Goal: Task Accomplishment & Management: Use online tool/utility

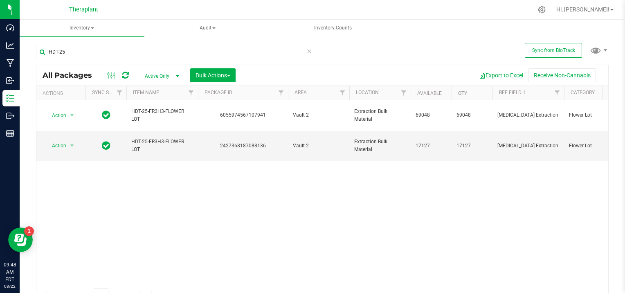
type input "HDT-25"
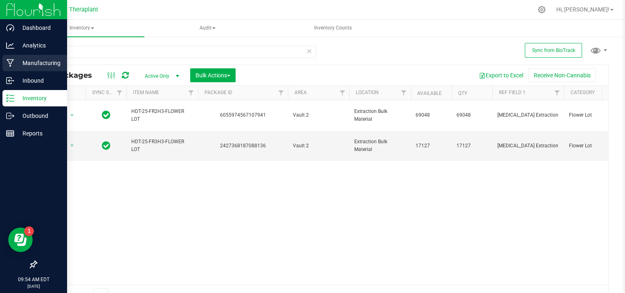
click at [36, 60] on p "Manufacturing" at bounding box center [38, 63] width 49 height 10
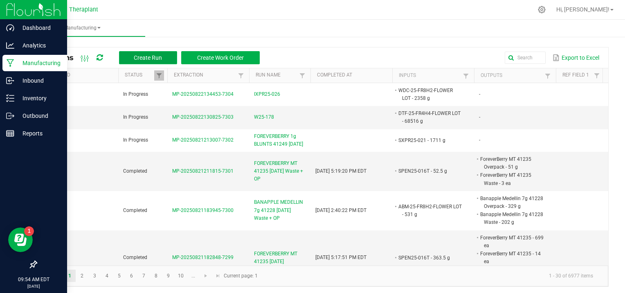
click at [145, 55] on span "Create Run" at bounding box center [148, 57] width 28 height 7
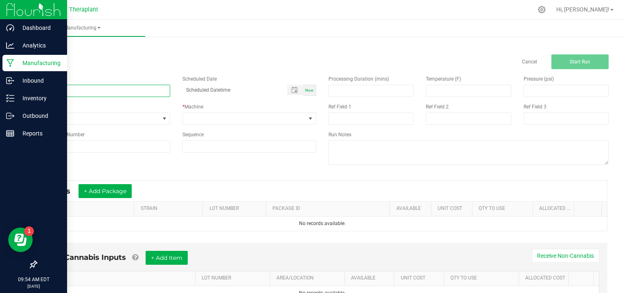
click at [79, 88] on input at bounding box center [103, 91] width 134 height 12
type input "D25-092"
click at [164, 117] on span at bounding box center [164, 118] width 7 height 7
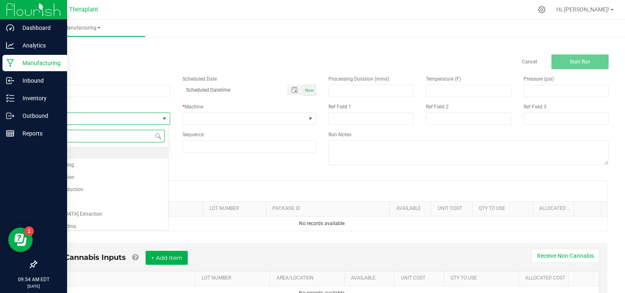
scroll to position [12, 132]
click at [98, 213] on li "[MEDICAL_DATA] Extraction" at bounding box center [102, 214] width 132 height 12
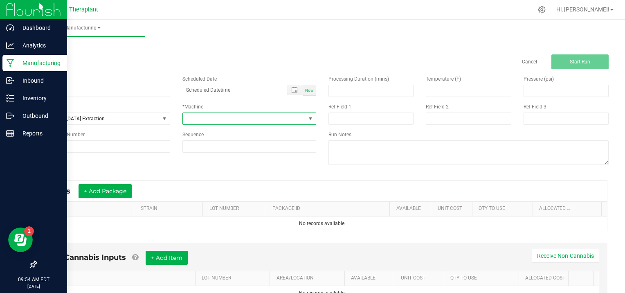
click at [307, 116] on span at bounding box center [310, 118] width 7 height 7
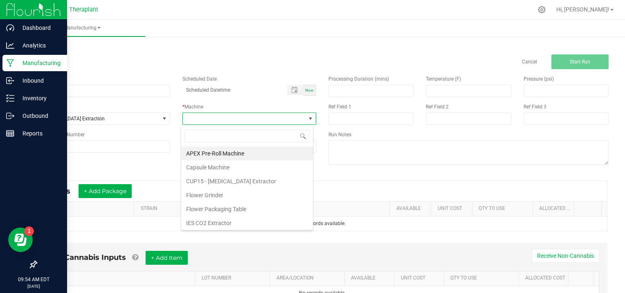
drag, startPoint x: 247, startPoint y: 224, endPoint x: 162, endPoint y: 185, distance: 94.0
click at [247, 223] on li "IES CO2 Extractor" at bounding box center [247, 223] width 132 height 14
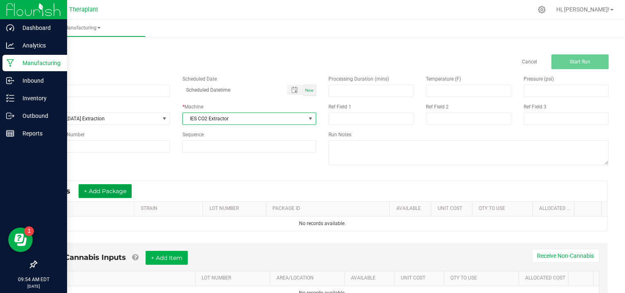
click at [90, 186] on button "+ Add Package" at bounding box center [105, 191] width 53 height 14
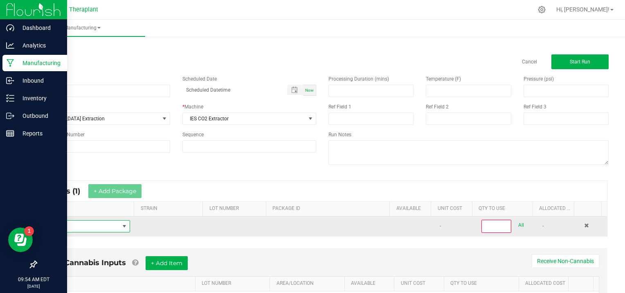
click at [75, 224] on span "NO DATA FOUND" at bounding box center [81, 226] width 77 height 11
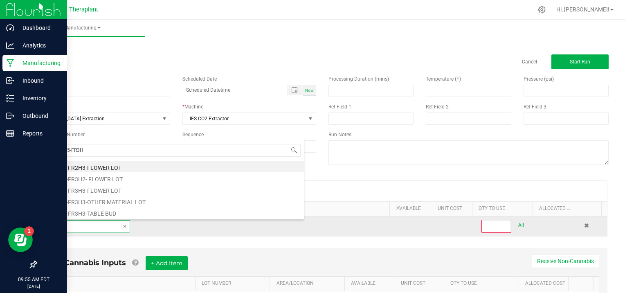
type input "HDT-25-FR3H3"
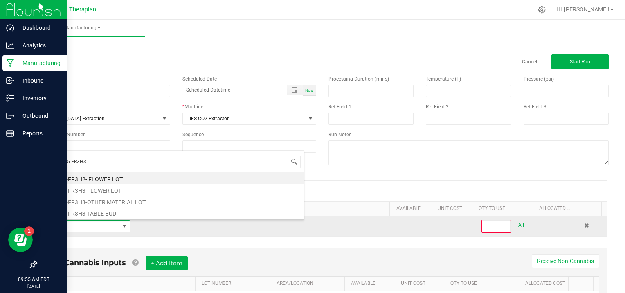
scroll to position [0, 0]
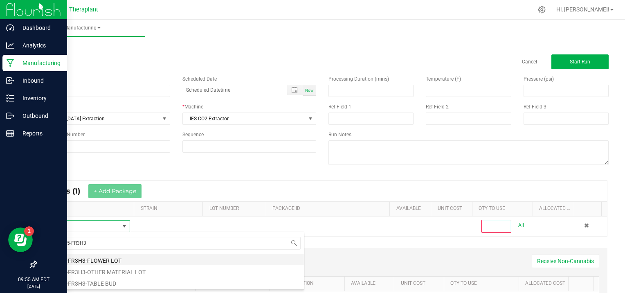
click at [131, 259] on li "HDT-25-FR3H3-FLOWER LOT" at bounding box center [173, 259] width 261 height 11
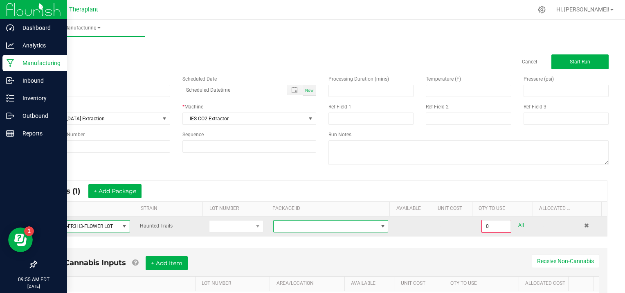
click at [380, 223] on span at bounding box center [383, 226] width 7 height 7
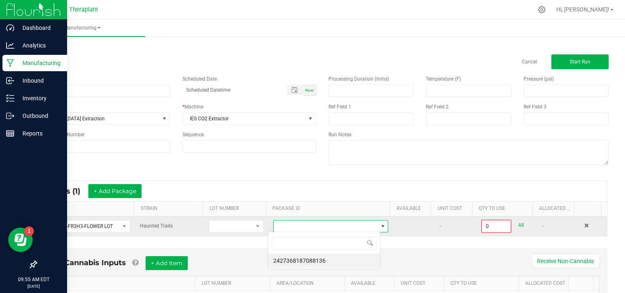
scroll to position [12, 112]
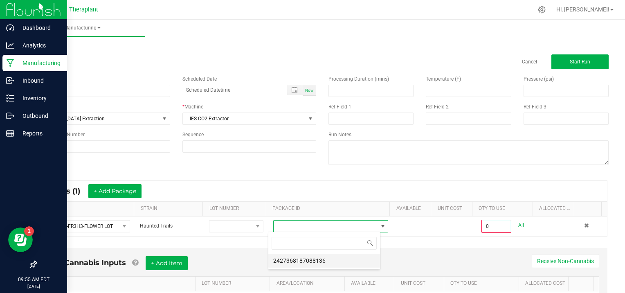
click at [334, 258] on li "2427368187088136" at bounding box center [324, 261] width 112 height 14
type input "0.0000 g"
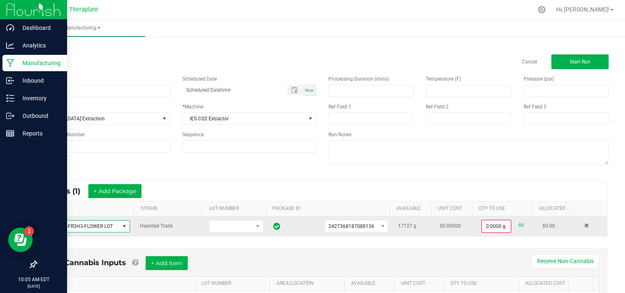
click at [122, 224] on span at bounding box center [124, 226] width 7 height 7
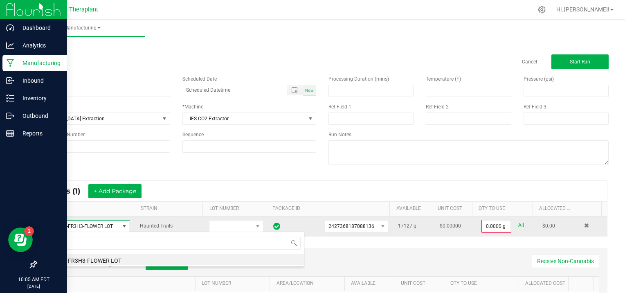
scroll to position [12, 85]
click at [124, 224] on span at bounding box center [124, 226] width 7 height 7
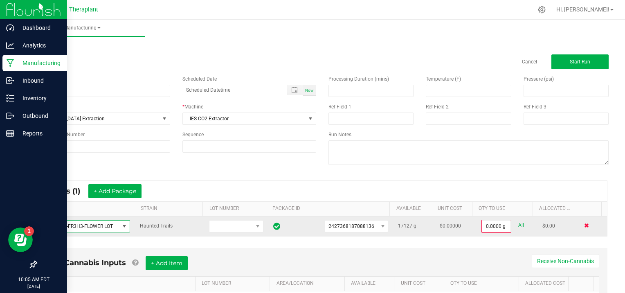
click at [584, 223] on span at bounding box center [586, 225] width 5 height 5
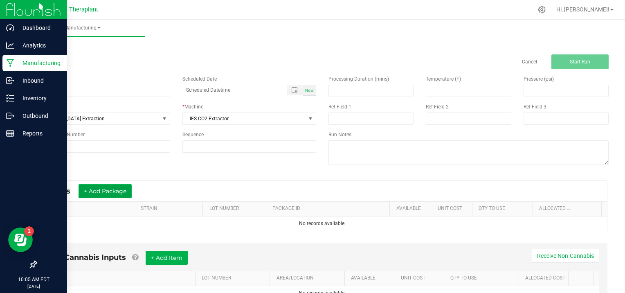
click at [103, 191] on button "+ Add Package" at bounding box center [105, 191] width 53 height 14
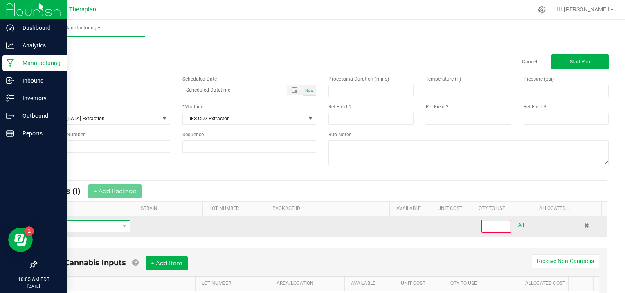
click at [74, 226] on span "NO DATA FOUND" at bounding box center [81, 226] width 77 height 11
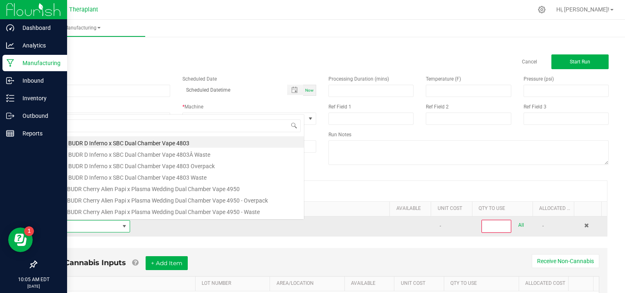
scroll to position [12, 84]
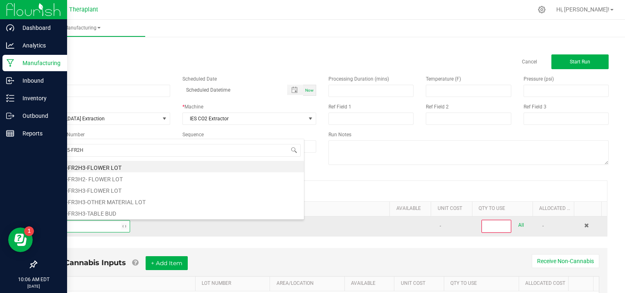
type input "HDT-25-FR2H3"
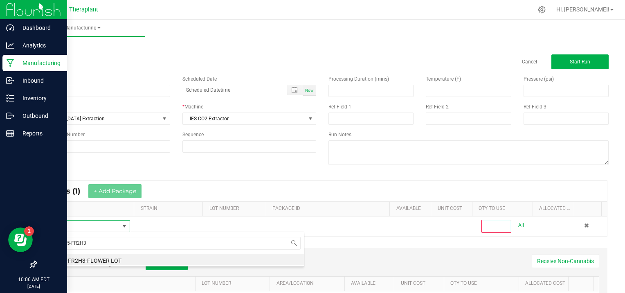
click at [111, 262] on li "HDT-25-FR2H3-FLOWER LOT" at bounding box center [173, 259] width 261 height 11
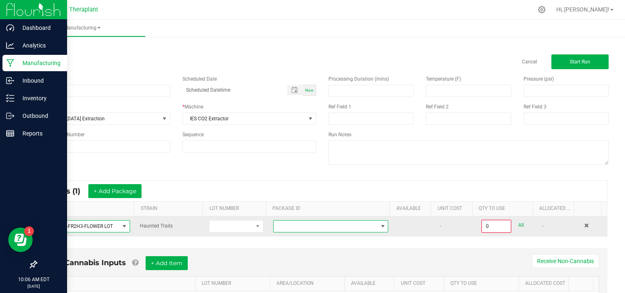
click at [380, 225] on span at bounding box center [383, 226] width 7 height 7
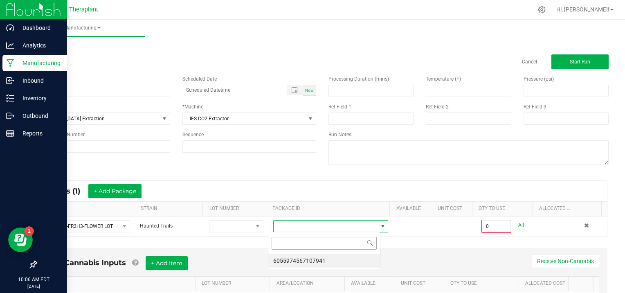
scroll to position [12, 112]
click at [344, 262] on li "6055974567107941" at bounding box center [324, 261] width 112 height 14
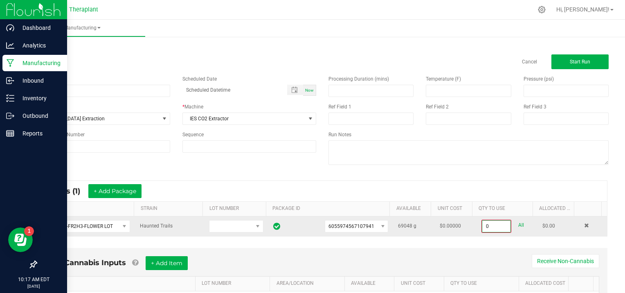
click at [498, 225] on input "0" at bounding box center [497, 226] width 28 height 11
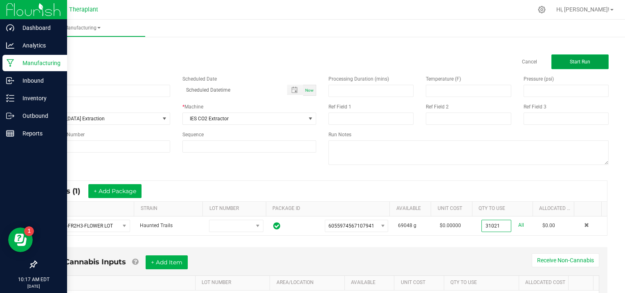
type input "31021.0000 g"
click at [571, 59] on span "Start Run" at bounding box center [580, 62] width 20 height 6
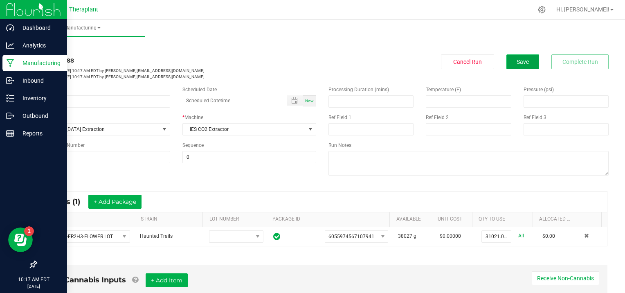
click at [521, 61] on span "Save" at bounding box center [523, 62] width 12 height 7
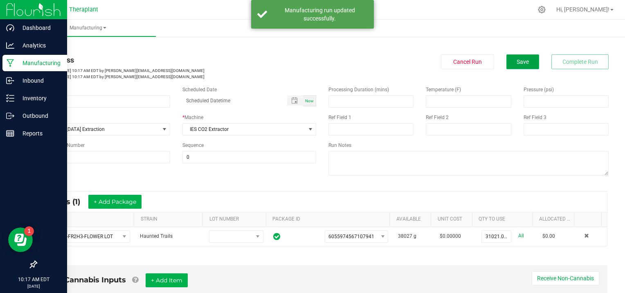
click at [520, 59] on span "Save" at bounding box center [523, 62] width 12 height 7
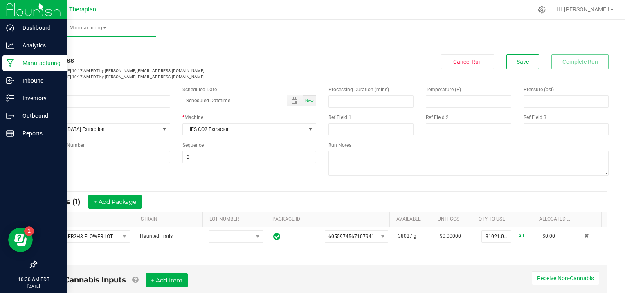
click at [361, 55] on div "Cancel Run Save Complete Run" at bounding box center [469, 61] width 280 height 15
click at [518, 59] on span "Save" at bounding box center [523, 62] width 12 height 7
click at [51, 44] on link "< All Runs" at bounding box center [47, 47] width 22 height 6
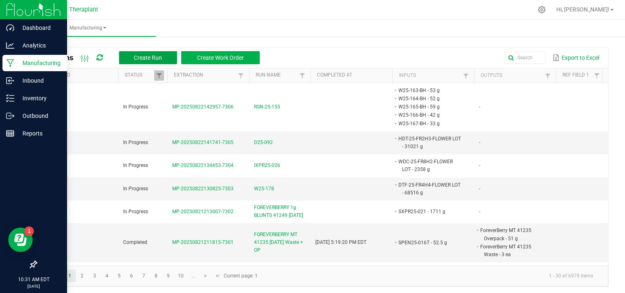
click at [154, 56] on span "Create Run" at bounding box center [148, 57] width 28 height 7
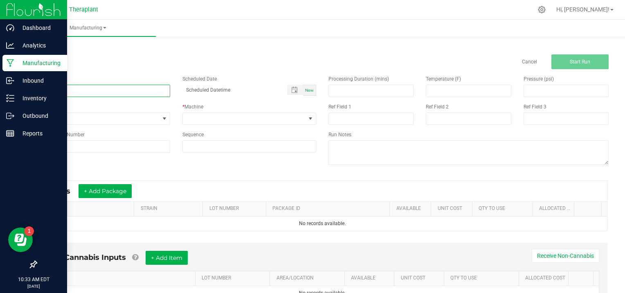
click at [88, 95] on input at bounding box center [103, 91] width 134 height 12
type input "D25-093"
click at [162, 119] on span at bounding box center [164, 118] width 7 height 7
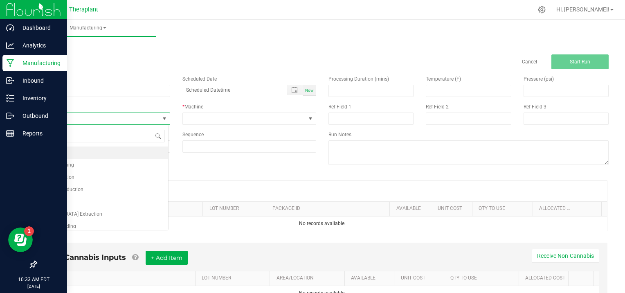
scroll to position [12, 132]
click at [110, 208] on li "[MEDICAL_DATA] Extraction" at bounding box center [102, 214] width 132 height 12
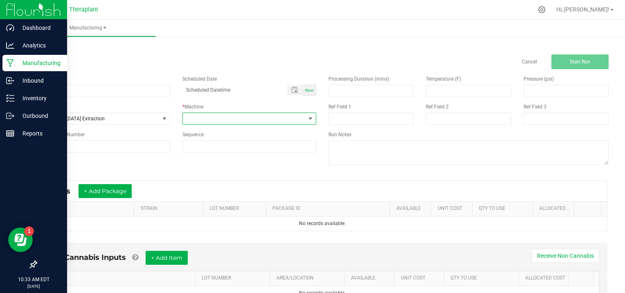
click at [307, 120] on span at bounding box center [310, 118] width 7 height 7
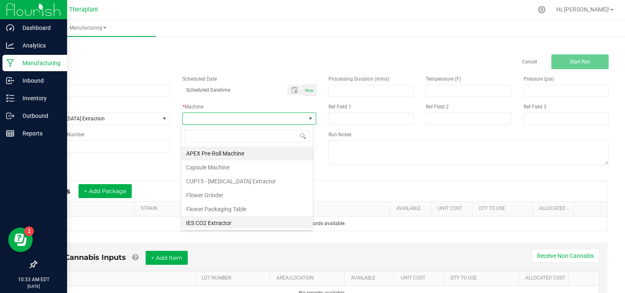
click at [229, 223] on li "IES CO2 Extractor" at bounding box center [247, 223] width 132 height 14
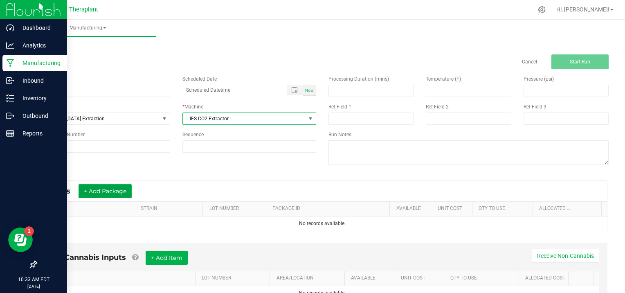
click at [108, 191] on button "+ Add Package" at bounding box center [105, 191] width 53 height 14
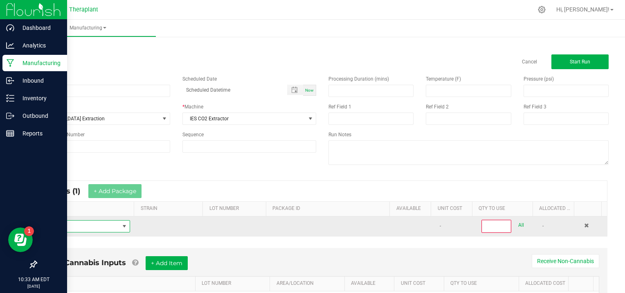
click at [65, 224] on span "NO DATA FOUND" at bounding box center [81, 226] width 77 height 11
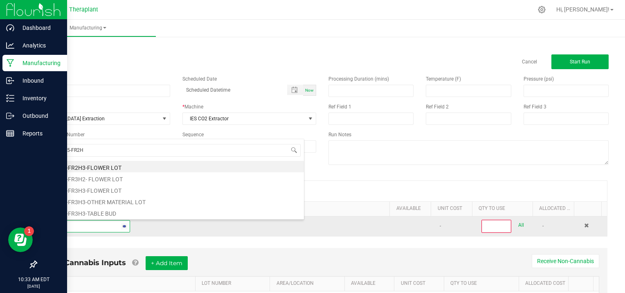
type input "HDT-25-FR2H3"
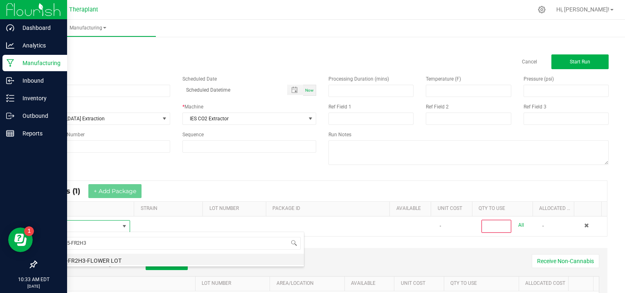
click at [120, 259] on li "HDT-25-FR2H3-FLOWER LOT" at bounding box center [173, 259] width 261 height 11
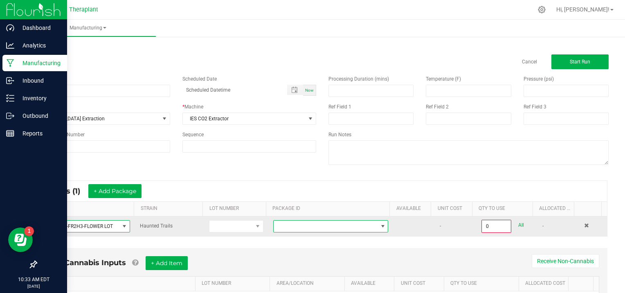
click at [380, 225] on span at bounding box center [383, 226] width 7 height 7
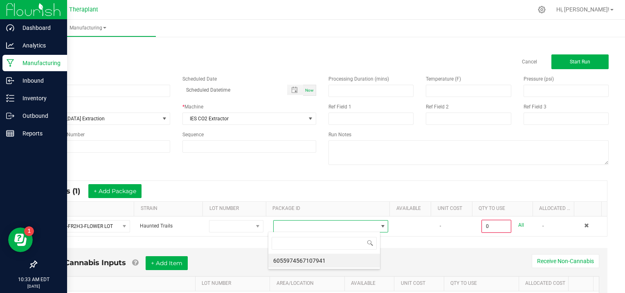
scroll to position [12, 112]
click at [353, 263] on li "6055974567107941" at bounding box center [324, 261] width 112 height 14
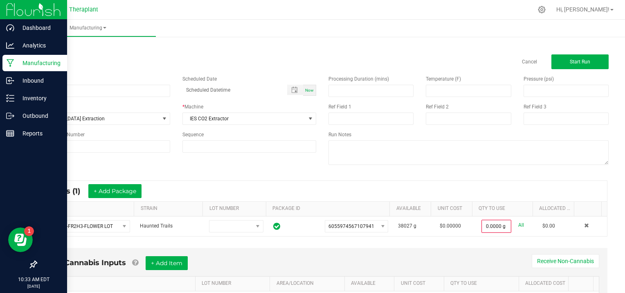
click at [434, 255] on div "Non-Cannabis Inputs + Add Item Receive Non-Cannabis ITEM LOT NUMBER AREA/LOCATI…" at bounding box center [322, 281] width 571 height 66
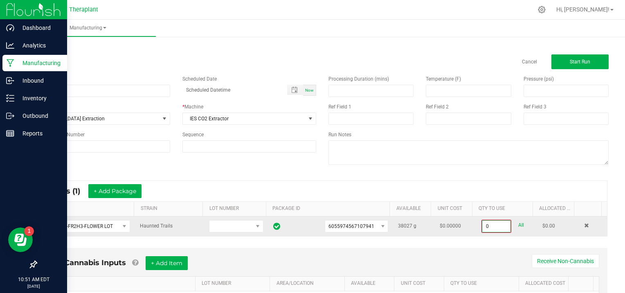
click at [498, 225] on input "0" at bounding box center [497, 226] width 28 height 11
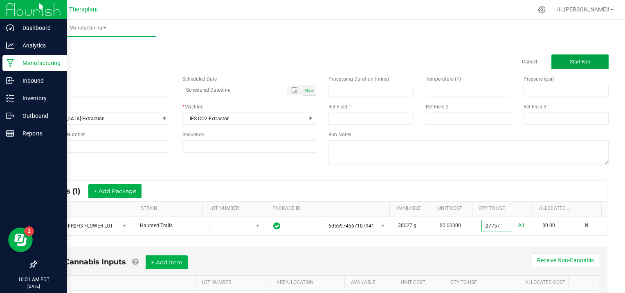
type input "27757.0000 g"
click at [581, 62] on span "Start Run" at bounding box center [580, 62] width 20 height 6
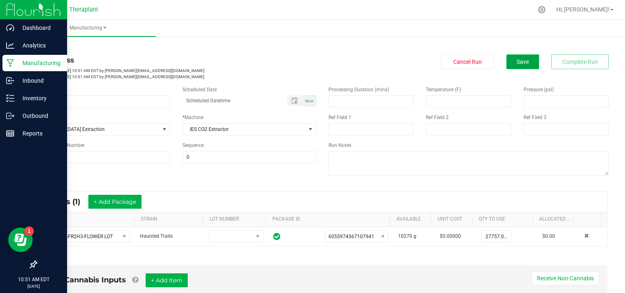
click at [517, 61] on span "Save" at bounding box center [523, 62] width 12 height 7
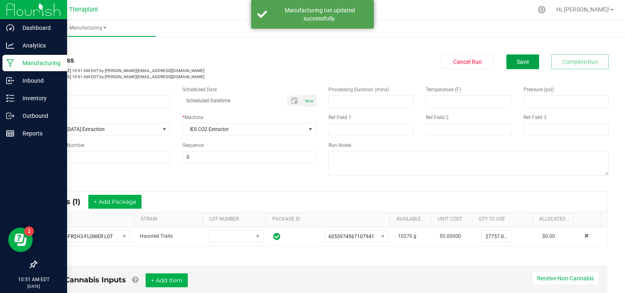
click at [517, 61] on span "Save" at bounding box center [523, 62] width 12 height 7
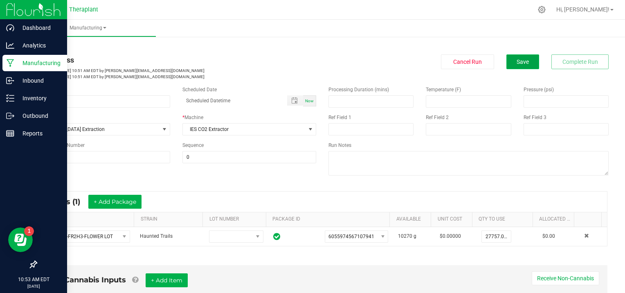
click at [519, 59] on span "Save" at bounding box center [523, 62] width 12 height 7
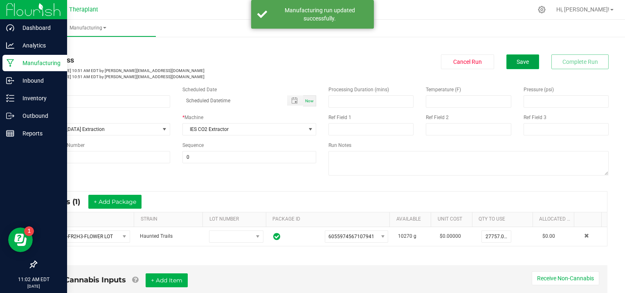
click at [517, 56] on button "Save" at bounding box center [523, 61] width 33 height 15
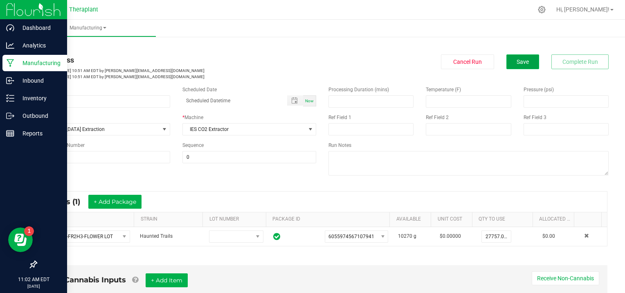
click at [528, 63] on button "Save" at bounding box center [523, 61] width 33 height 15
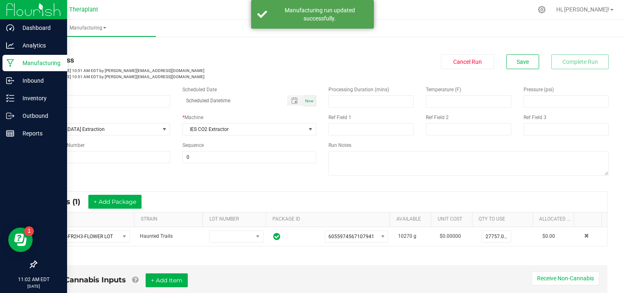
click at [43, 47] on link "< All Runs" at bounding box center [47, 47] width 22 height 6
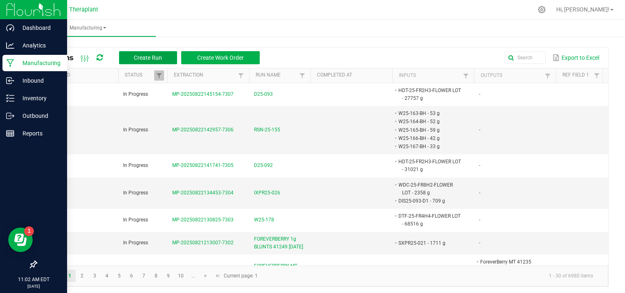
click at [139, 57] on span "Create Run" at bounding box center [148, 57] width 28 height 7
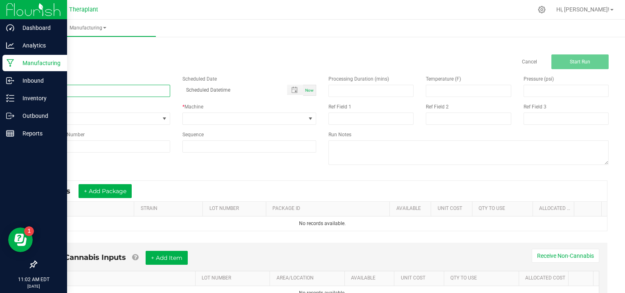
click at [59, 90] on input at bounding box center [103, 91] width 134 height 12
type input "D25-094"
click at [162, 120] on span at bounding box center [164, 118] width 7 height 7
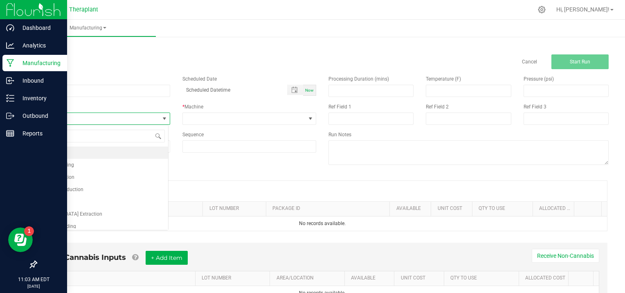
scroll to position [12, 132]
click at [66, 212] on span "[MEDICAL_DATA] Extraction" at bounding box center [71, 214] width 61 height 8
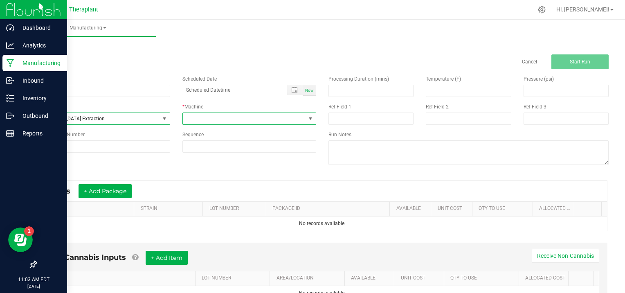
click at [307, 116] on span at bounding box center [310, 118] width 7 height 7
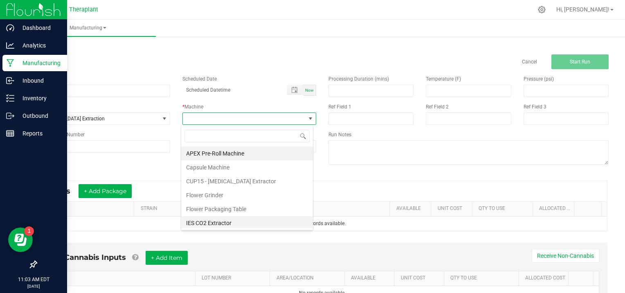
click at [222, 224] on li "IES CO2 Extractor" at bounding box center [247, 223] width 132 height 14
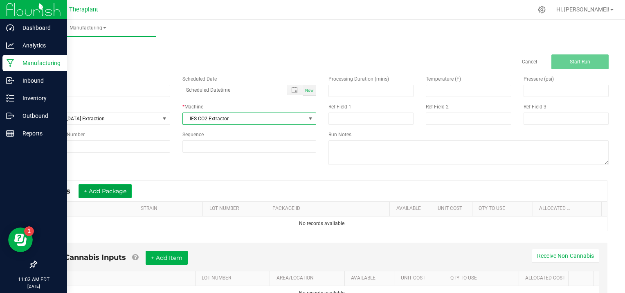
click at [110, 192] on button "+ Add Package" at bounding box center [105, 191] width 53 height 14
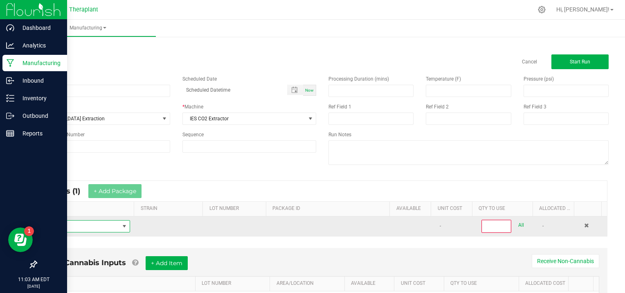
click at [65, 224] on span "NO DATA FOUND" at bounding box center [81, 226] width 77 height 11
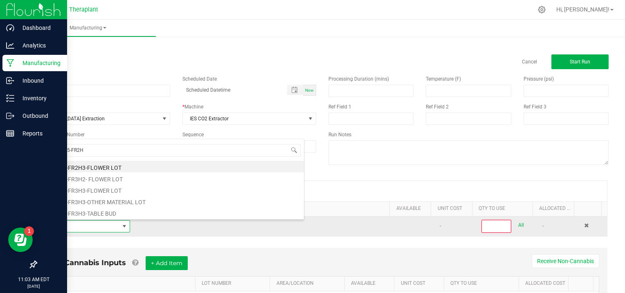
type input "HDT-25-FR2H3"
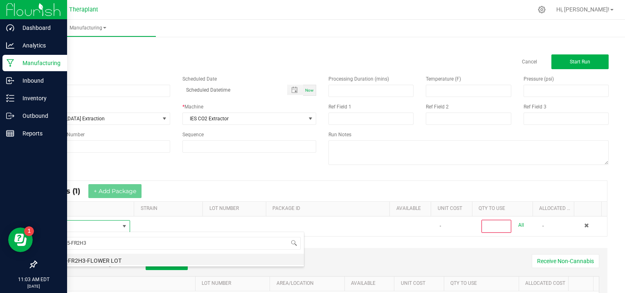
click at [97, 261] on li "HDT-25-FR2H3-FLOWER LOT" at bounding box center [173, 259] width 261 height 11
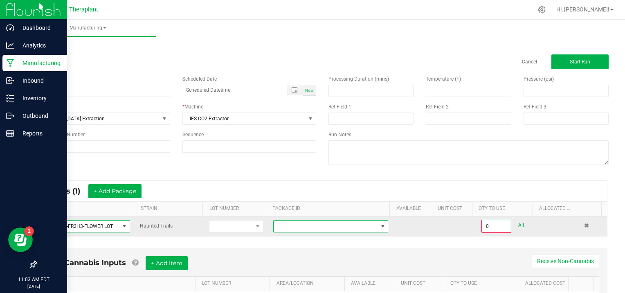
click at [380, 226] on span at bounding box center [383, 226] width 7 height 7
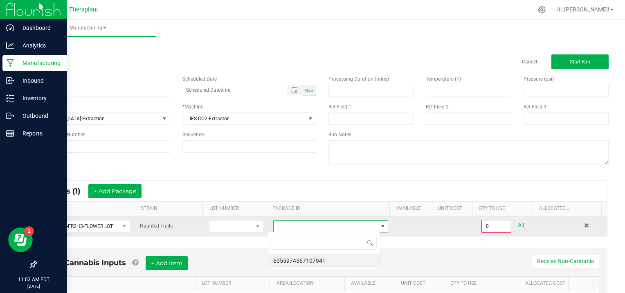
scroll to position [12, 112]
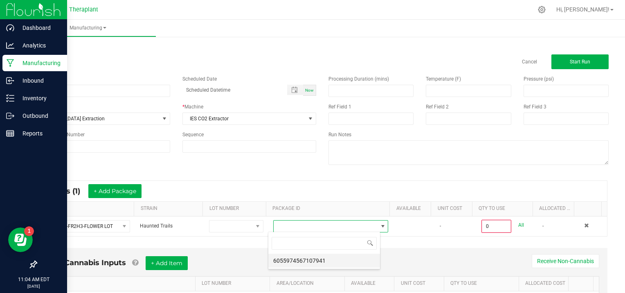
click at [344, 265] on li "6055974567107941" at bounding box center [324, 261] width 112 height 14
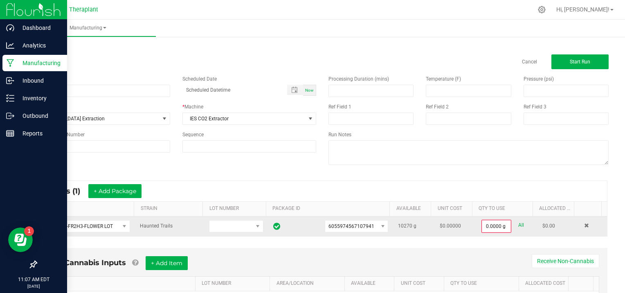
click at [519, 224] on link "All" at bounding box center [522, 225] width 6 height 11
type input "10270.0000 g"
click at [115, 189] on button "+ Add Package" at bounding box center [114, 191] width 53 height 14
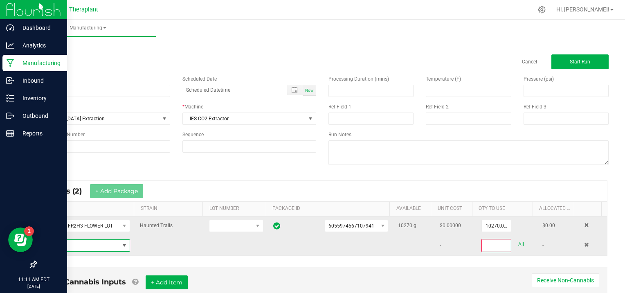
click at [86, 246] on span "NO DATA FOUND" at bounding box center [81, 245] width 77 height 11
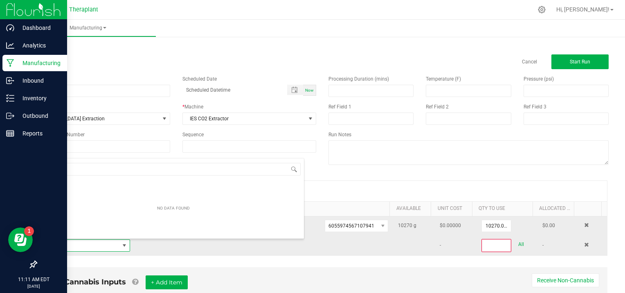
scroll to position [12, 84]
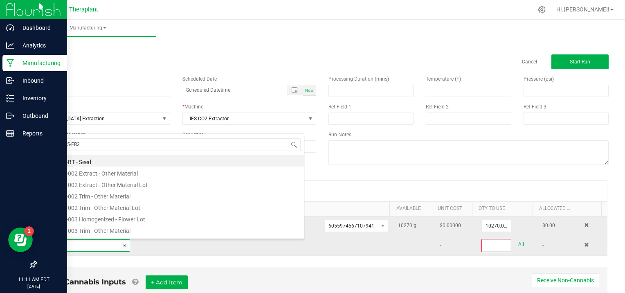
type input "HDT-25-FR3H"
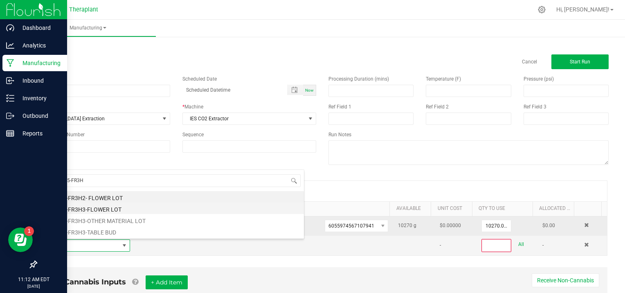
click at [105, 207] on li "HDT-25-FR3H3-FLOWER LOT" at bounding box center [173, 208] width 261 height 11
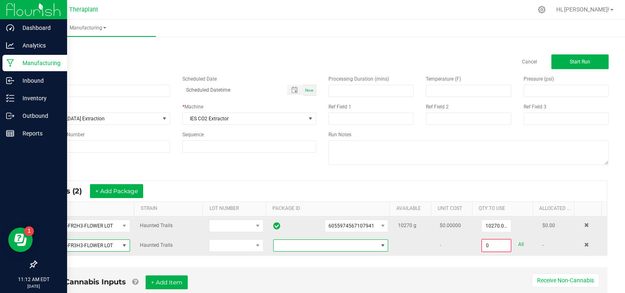
click at [380, 244] on span at bounding box center [383, 245] width 7 height 7
click at [351, 280] on li "2427368187088136" at bounding box center [324, 280] width 112 height 14
click at [497, 244] on input "0" at bounding box center [497, 245] width 28 height 11
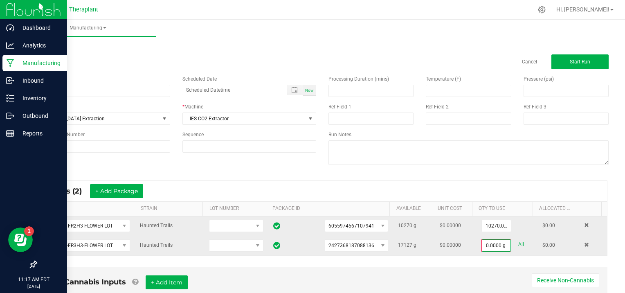
click at [519, 241] on link "All" at bounding box center [522, 244] width 6 height 11
type input "17127.0000 g"
click at [586, 60] on button "Start Run" at bounding box center [580, 61] width 57 height 15
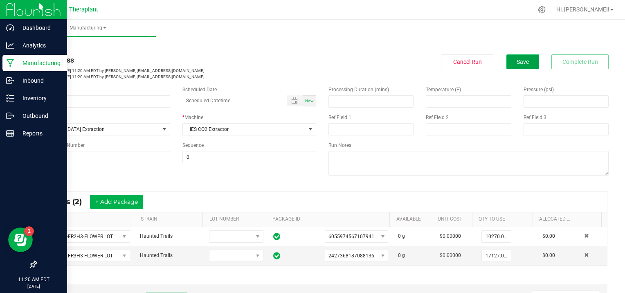
click at [517, 61] on span "Save" at bounding box center [523, 62] width 12 height 7
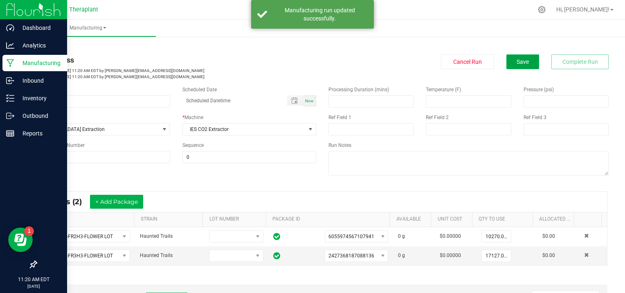
click at [517, 60] on span "Save" at bounding box center [523, 62] width 12 height 7
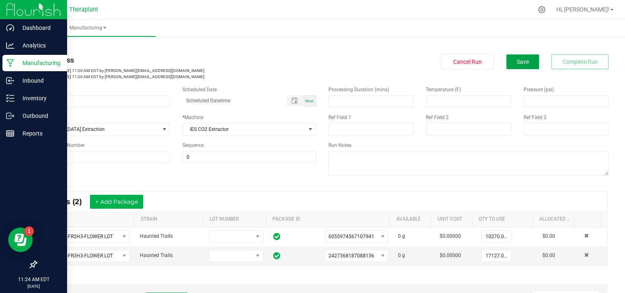
click at [517, 60] on span "Save" at bounding box center [523, 62] width 12 height 7
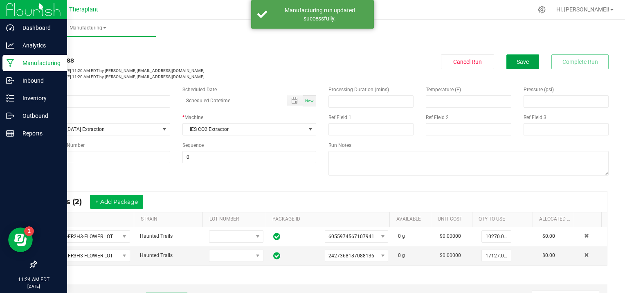
click at [517, 60] on span "Save" at bounding box center [523, 62] width 12 height 7
click at [47, 47] on link "< All Runs" at bounding box center [47, 47] width 22 height 6
